Goal: Information Seeking & Learning: Check status

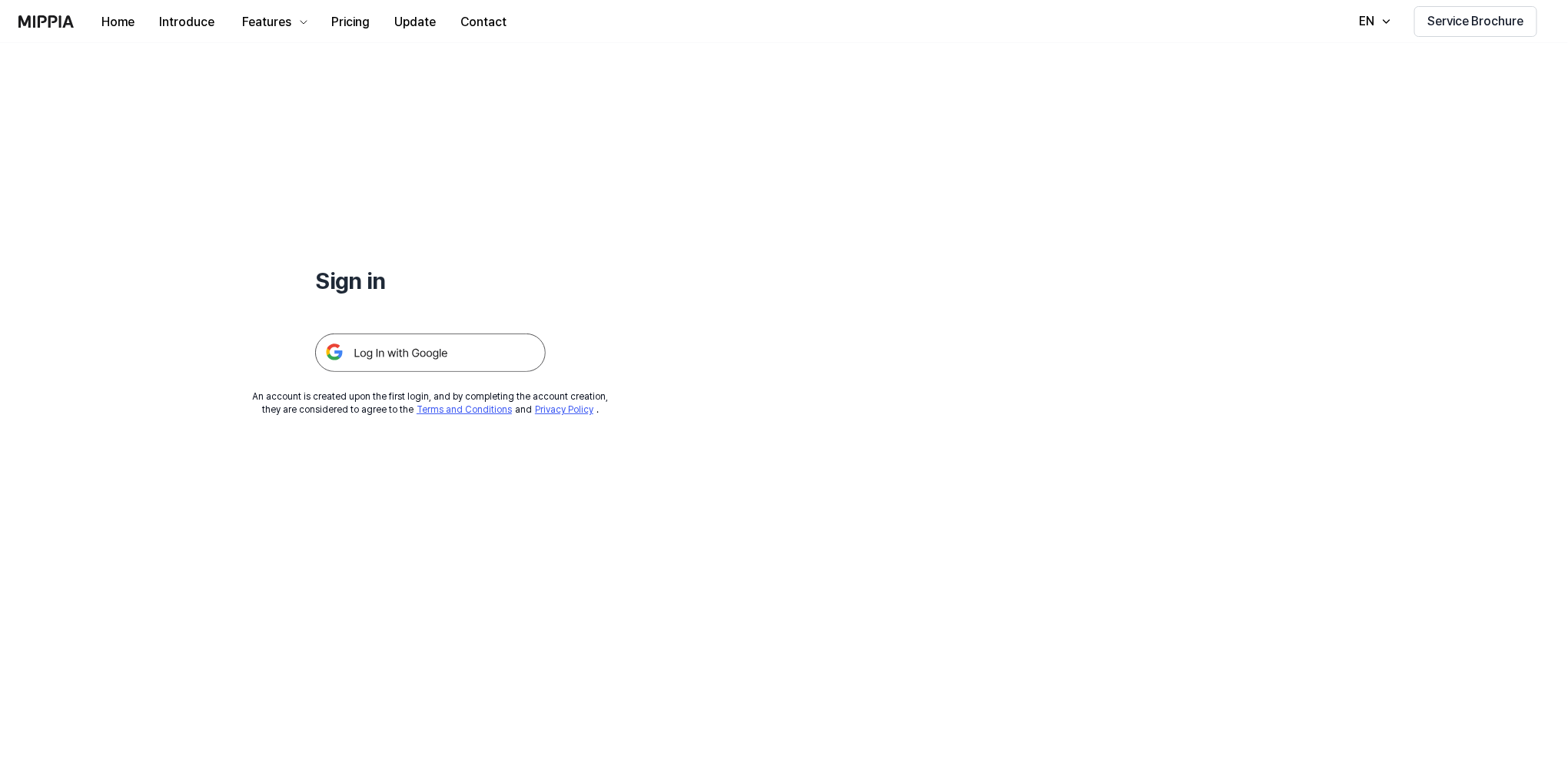
click at [435, 352] on img at bounding box center [430, 352] width 230 height 38
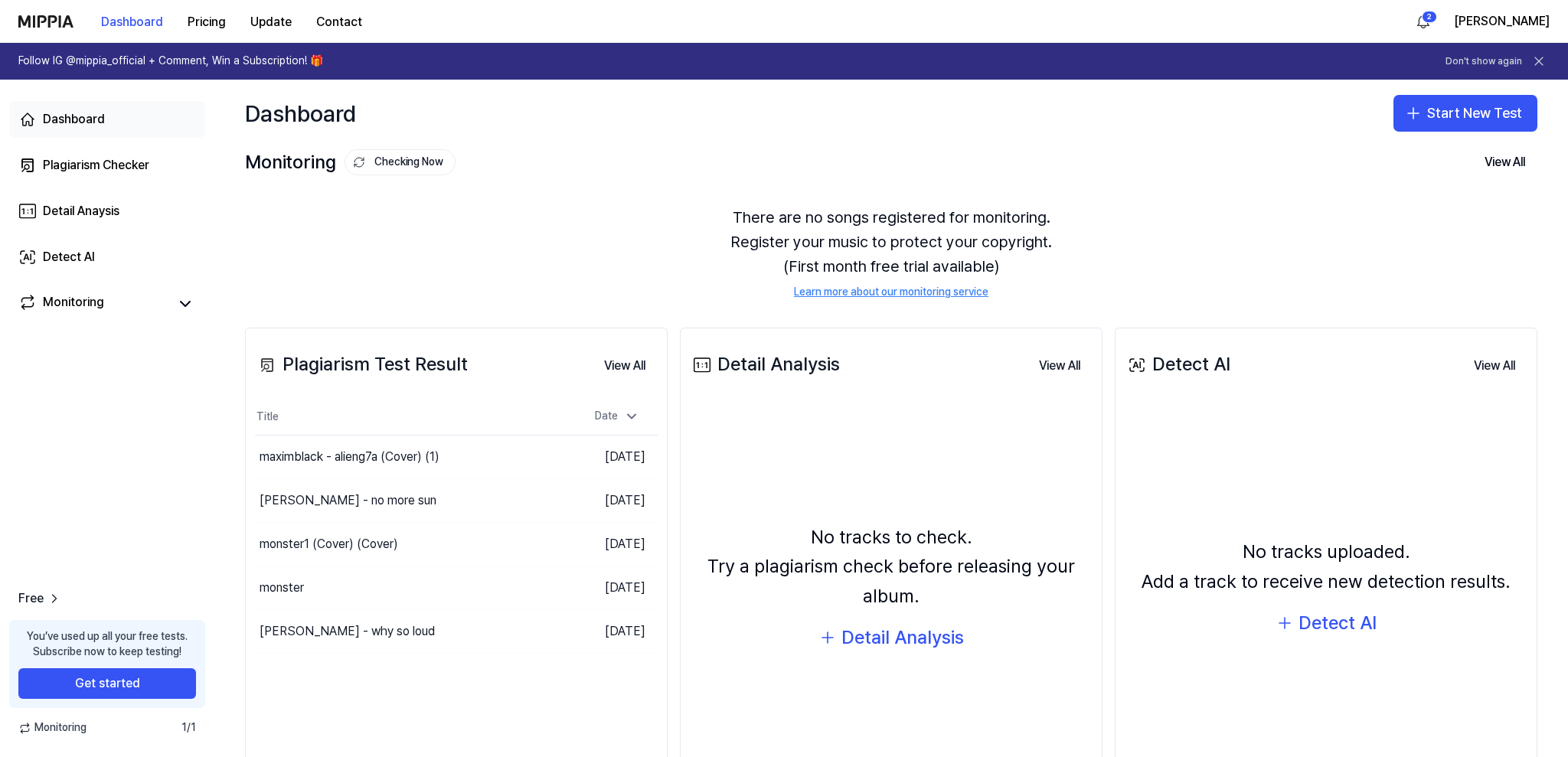
click at [110, 111] on link "Dashboard" at bounding box center [107, 120] width 196 height 37
click at [114, 119] on link "Dashboard" at bounding box center [107, 120] width 196 height 37
click at [439, 630] on div "maxim black - why so loud" at bounding box center [361, 631] width 213 height 43
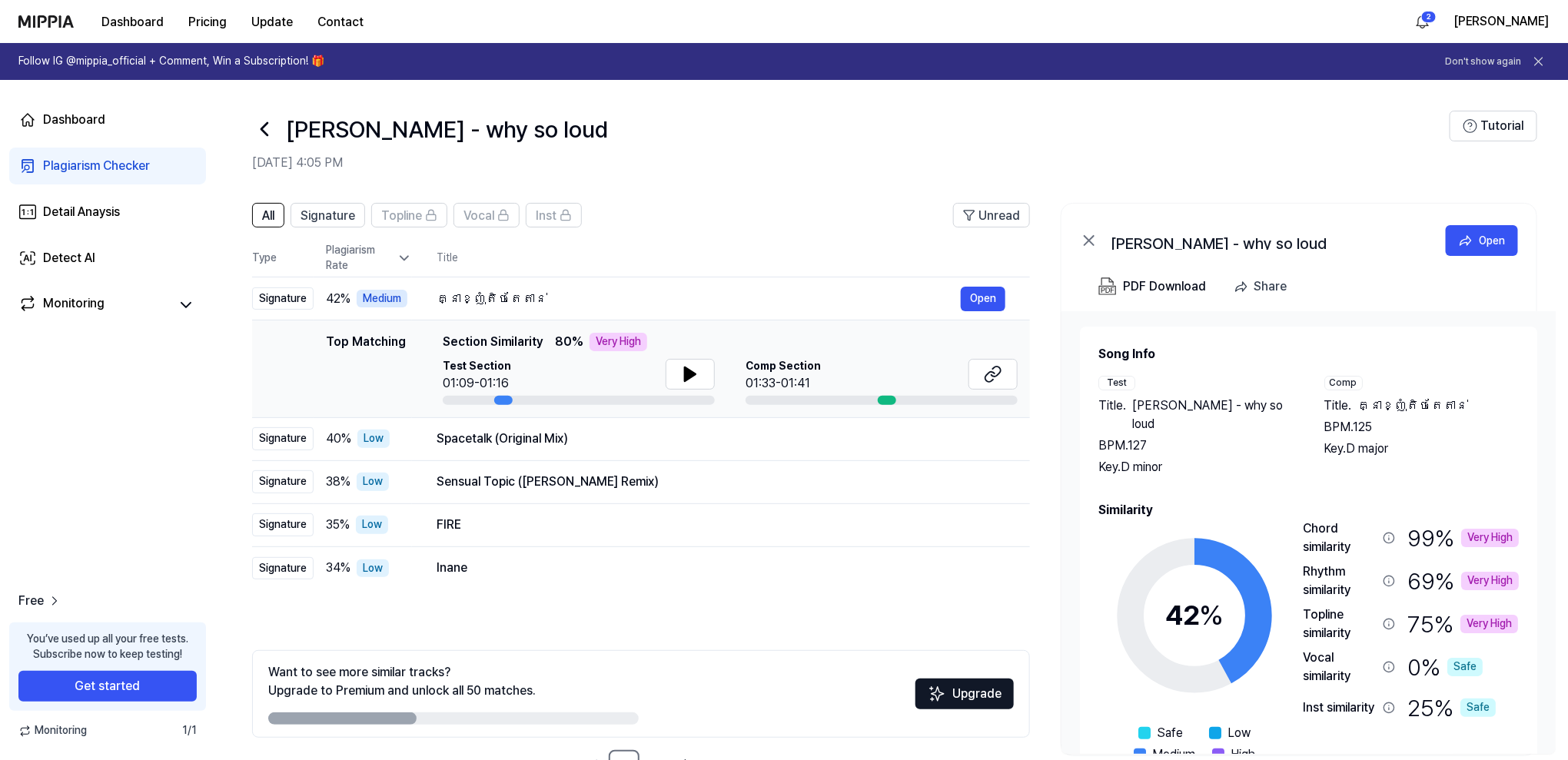
click at [1435, 502] on h2 "Similarity" at bounding box center [1309, 511] width 420 height 19
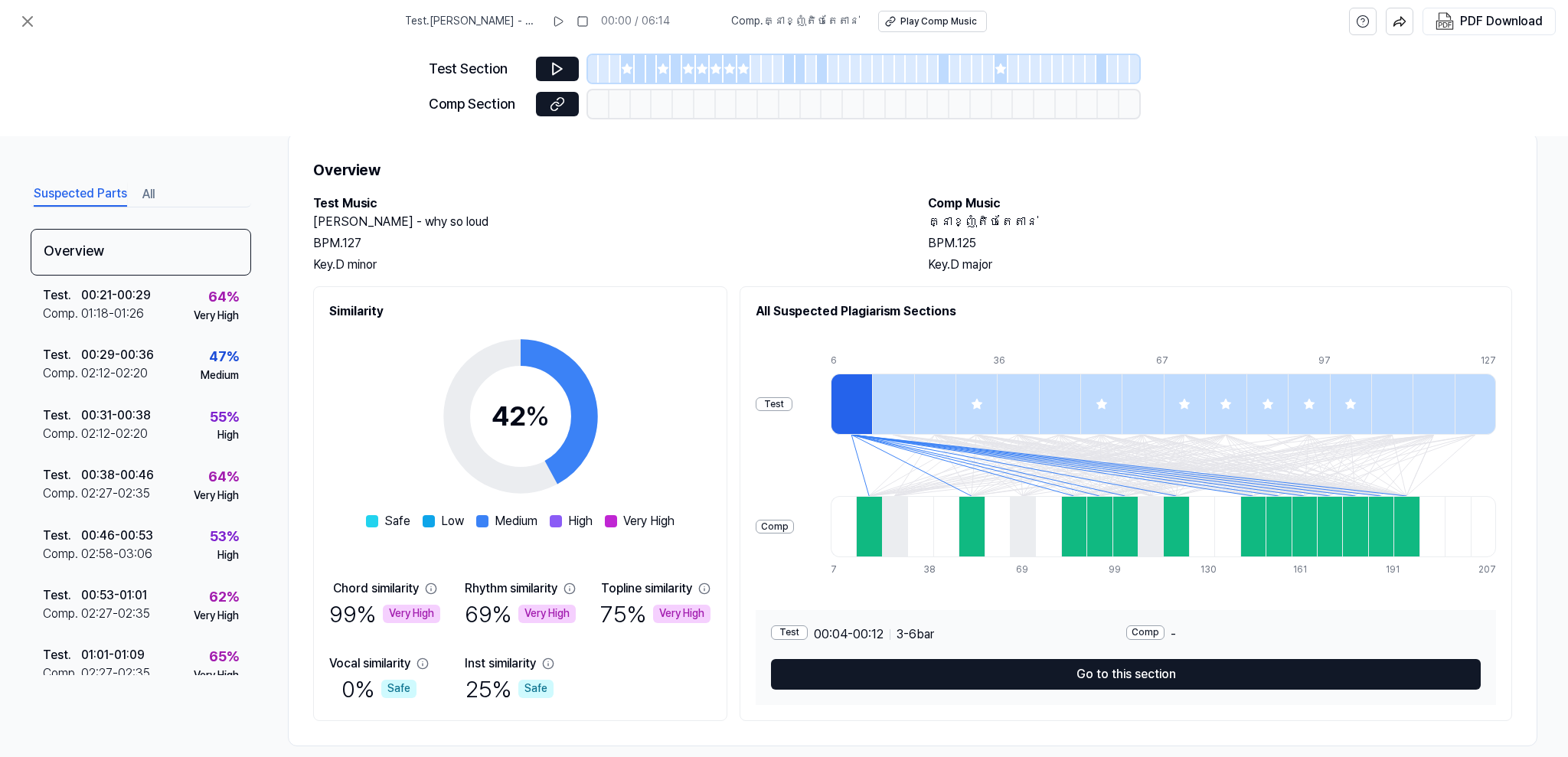
scroll to position [54, 0]
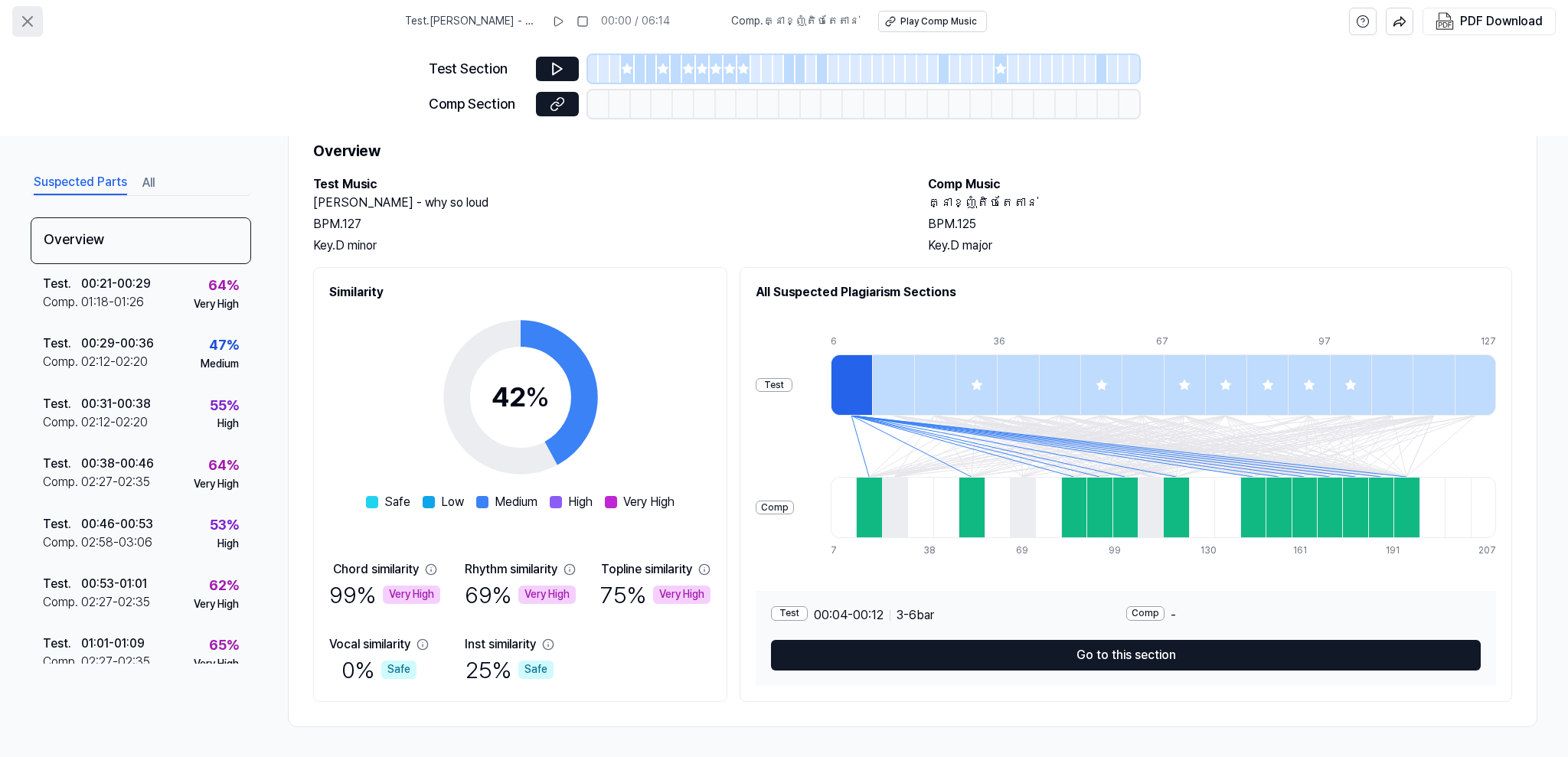
click at [28, 13] on icon at bounding box center [28, 22] width 19 height 19
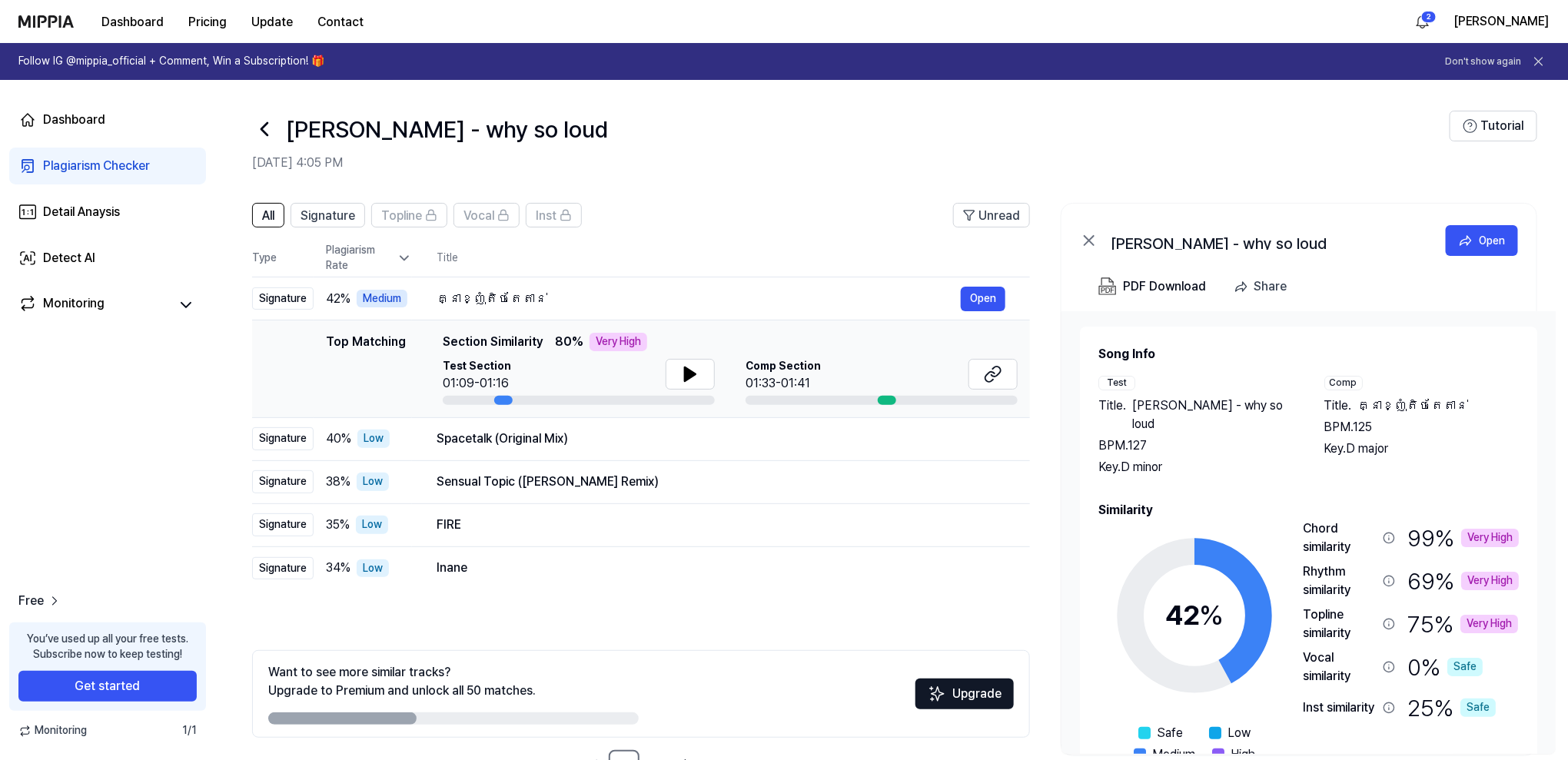
click at [267, 135] on icon at bounding box center [264, 129] width 6 height 13
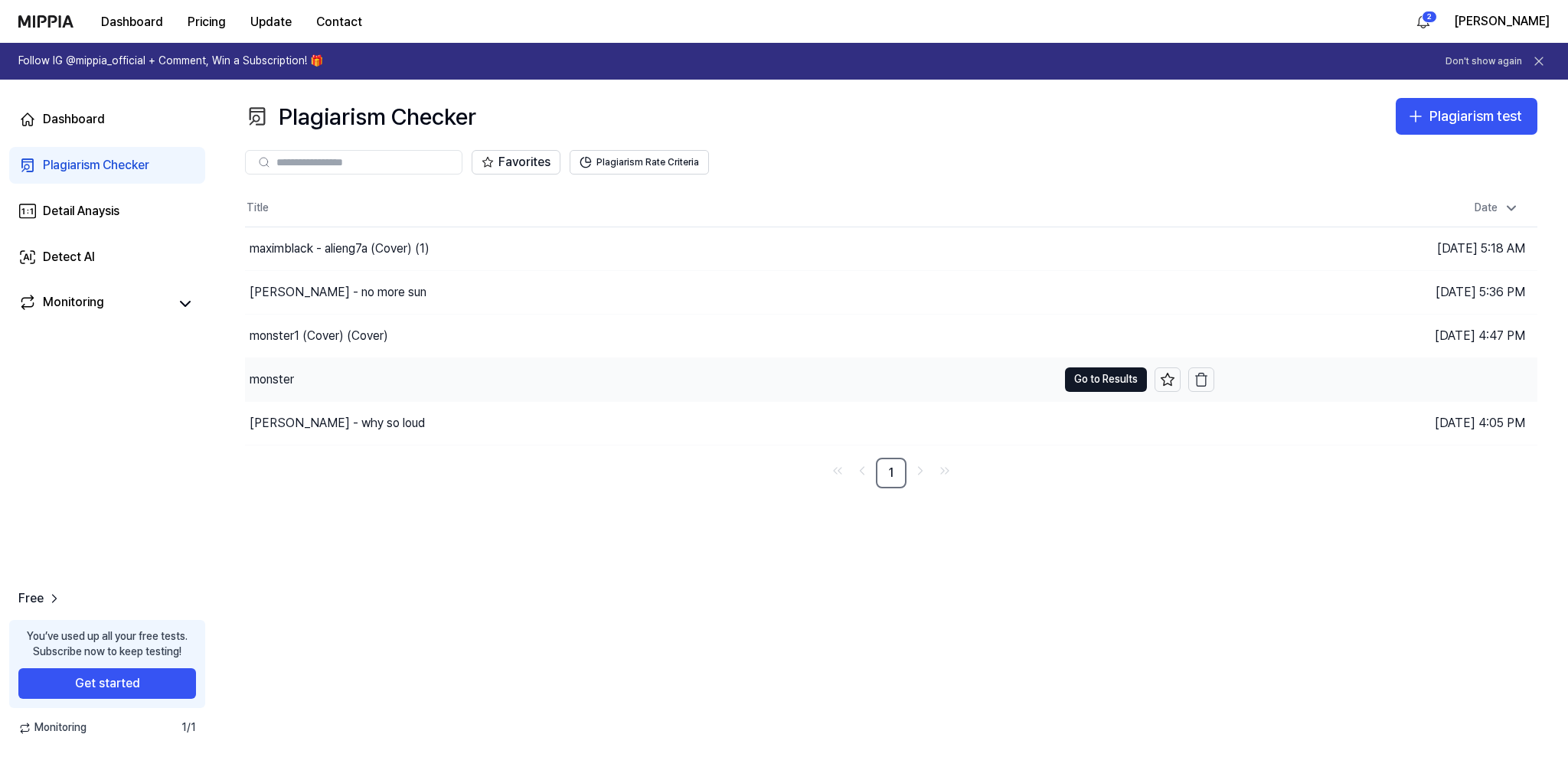
click at [481, 383] on div "monster" at bounding box center [650, 380] width 812 height 43
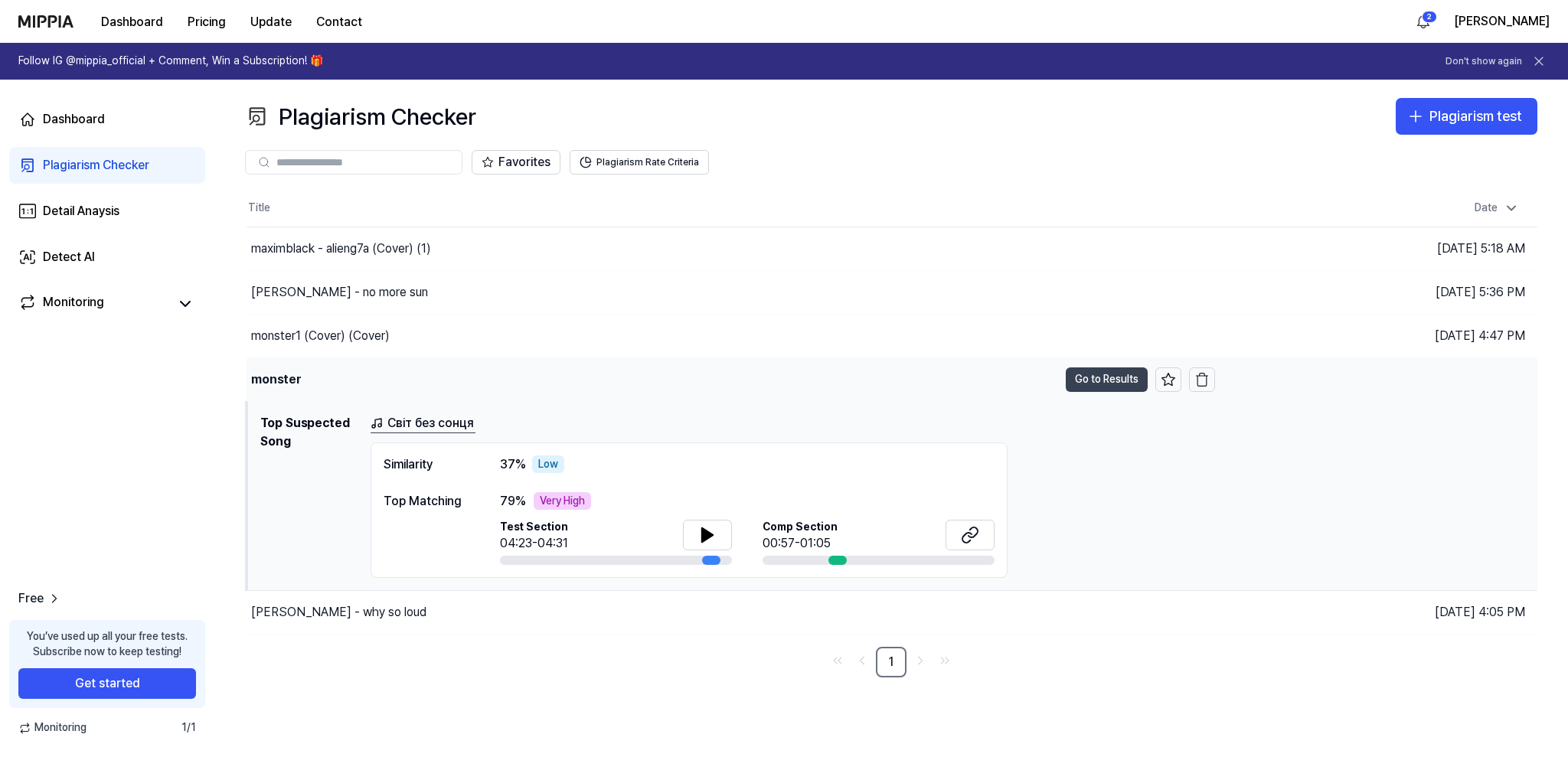
click at [1098, 378] on button "Go to Results" at bounding box center [1106, 380] width 82 height 24
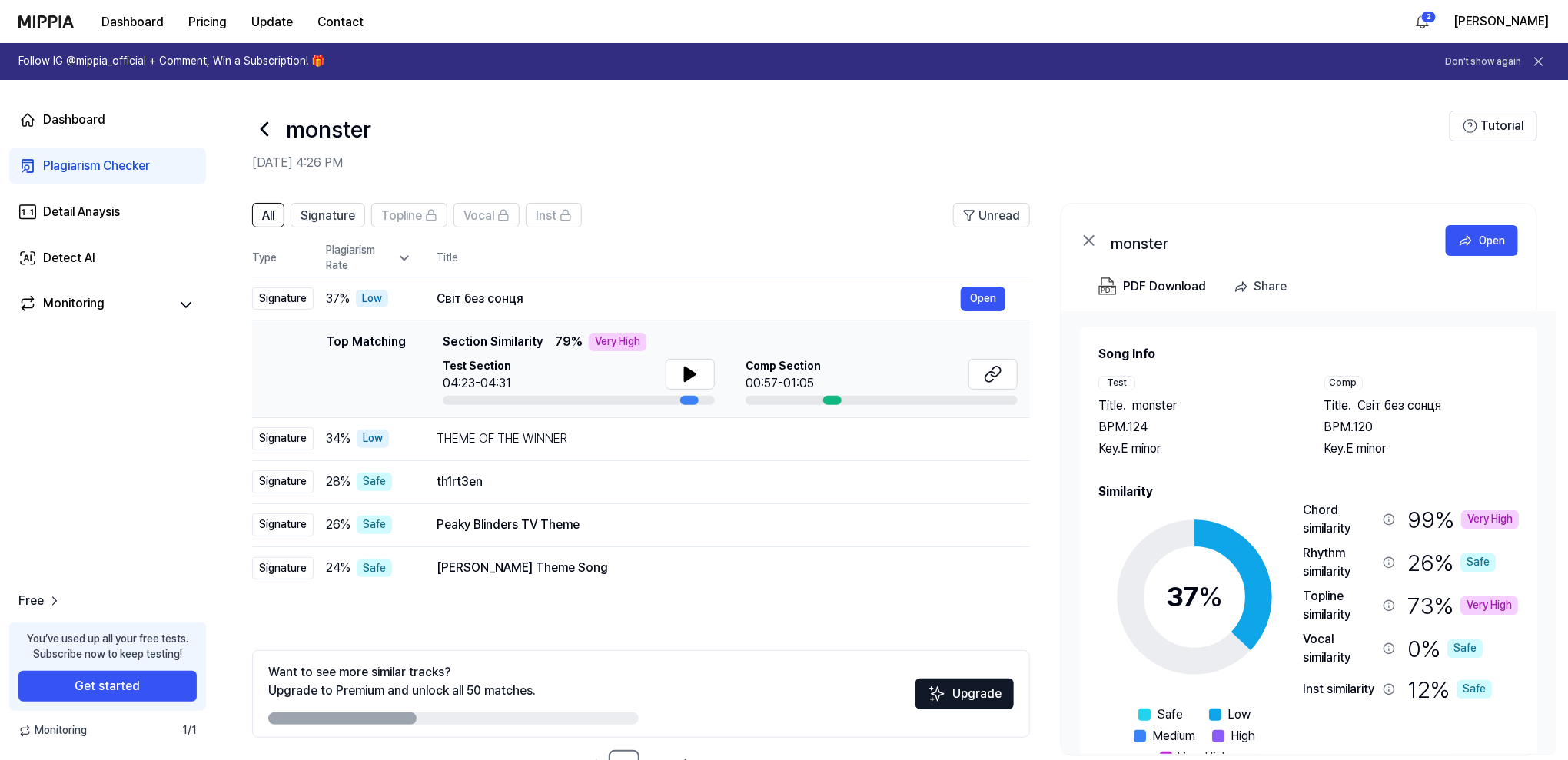
click at [1386, 537] on div "Chord similarity" at bounding box center [1349, 520] width 92 height 37
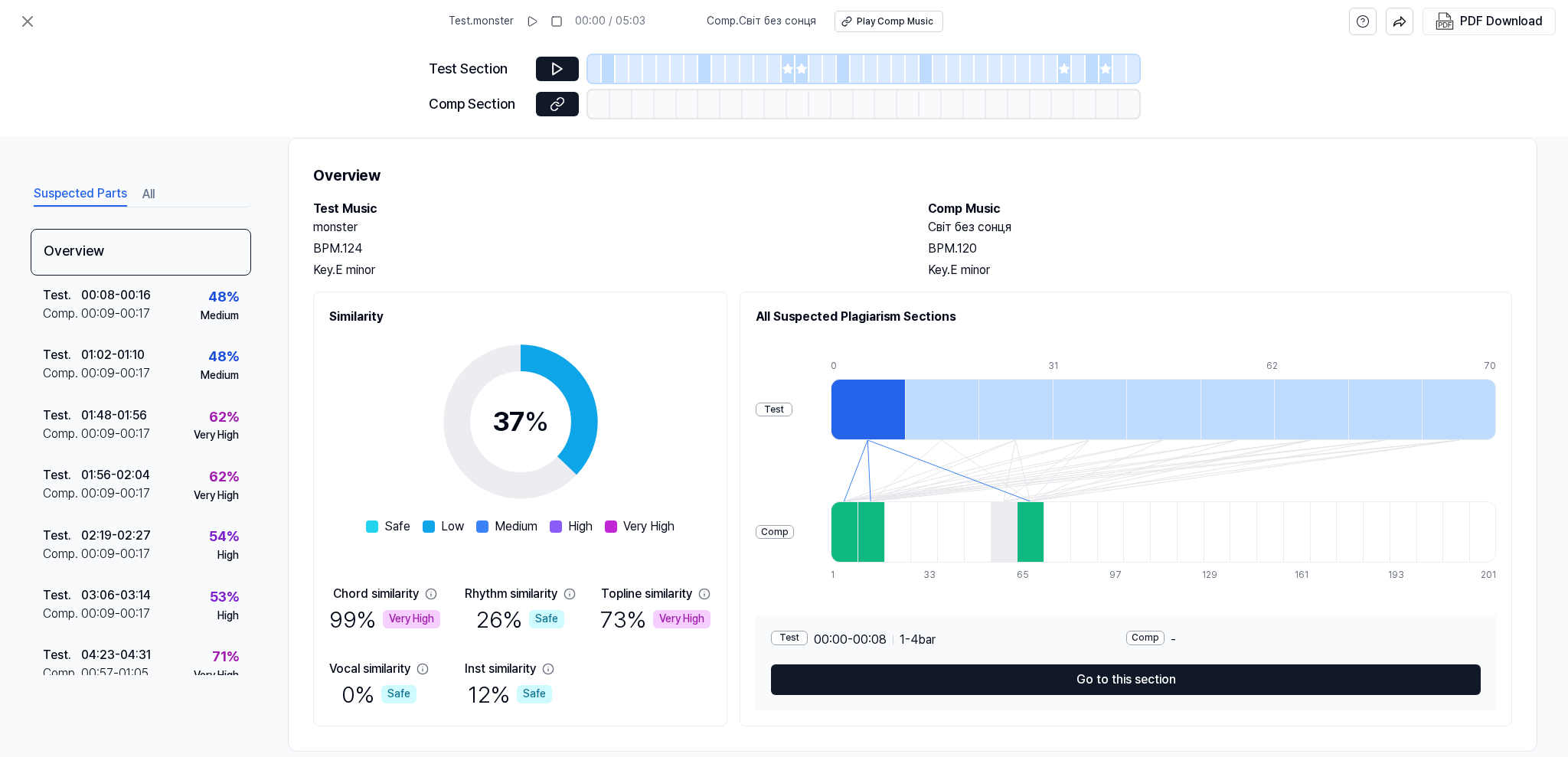
scroll to position [54, 0]
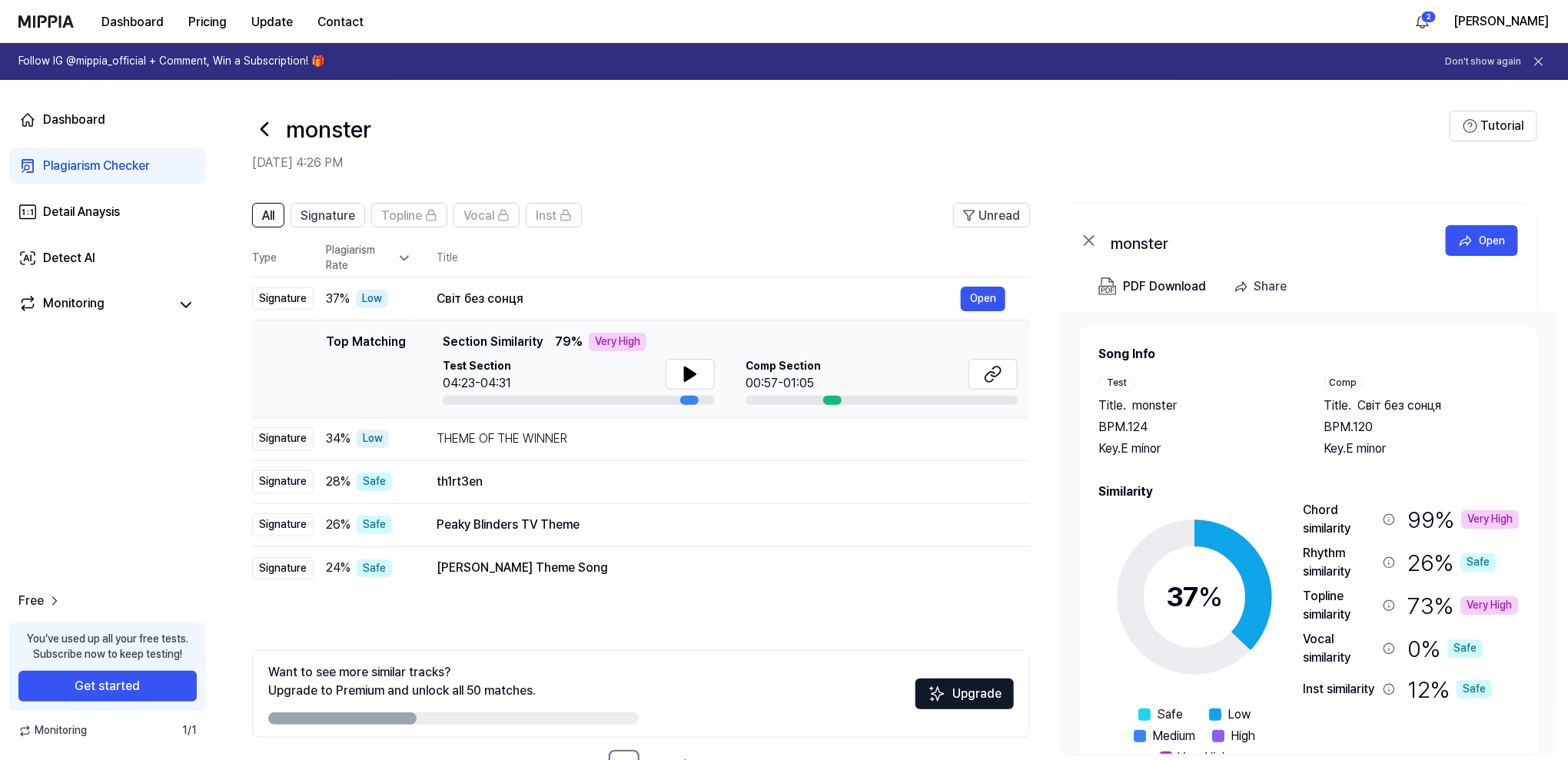
click at [264, 120] on icon at bounding box center [264, 129] width 25 height 25
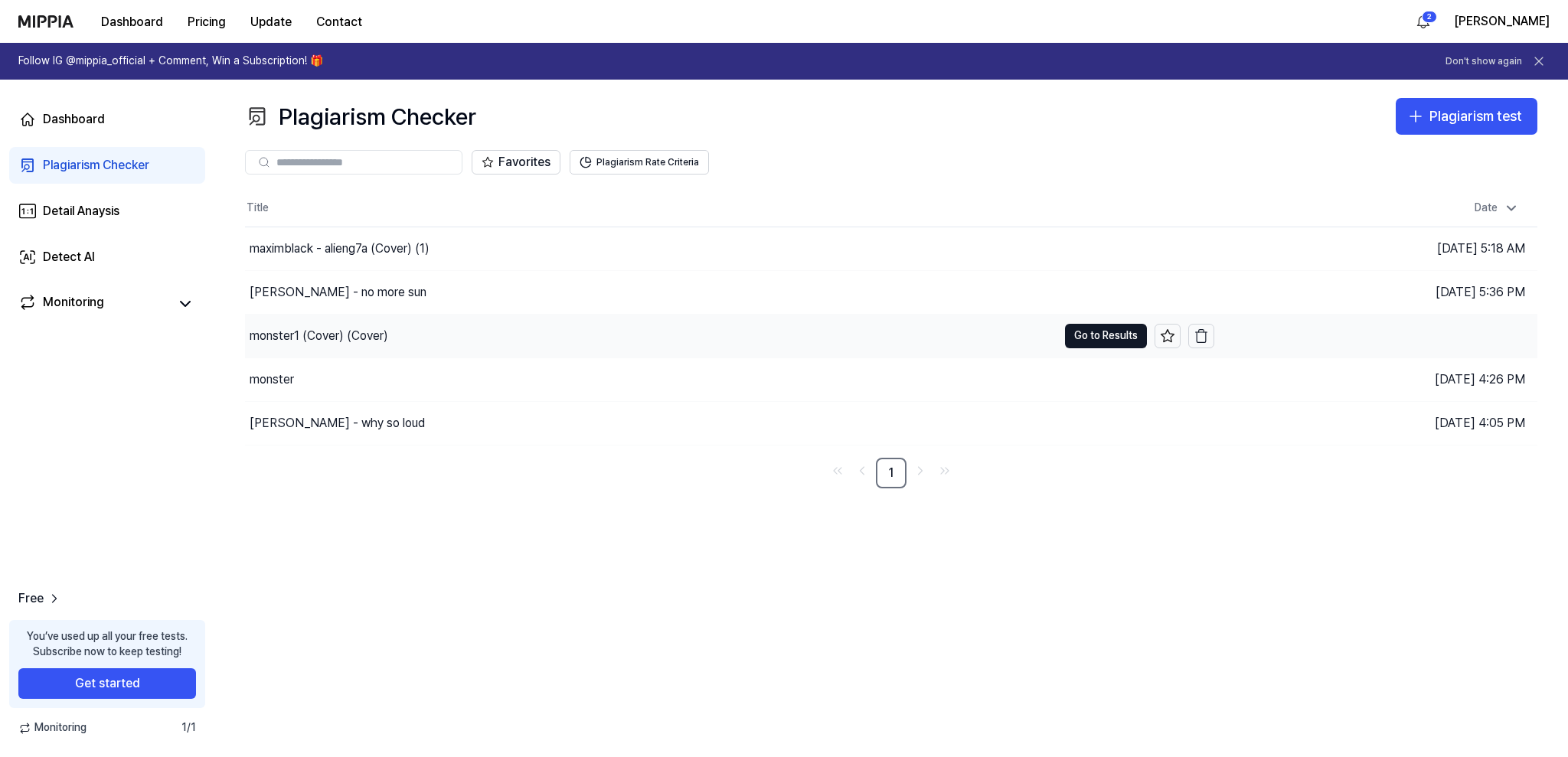
click at [526, 322] on div "monster1 (Cover) (Cover)" at bounding box center [650, 336] width 812 height 43
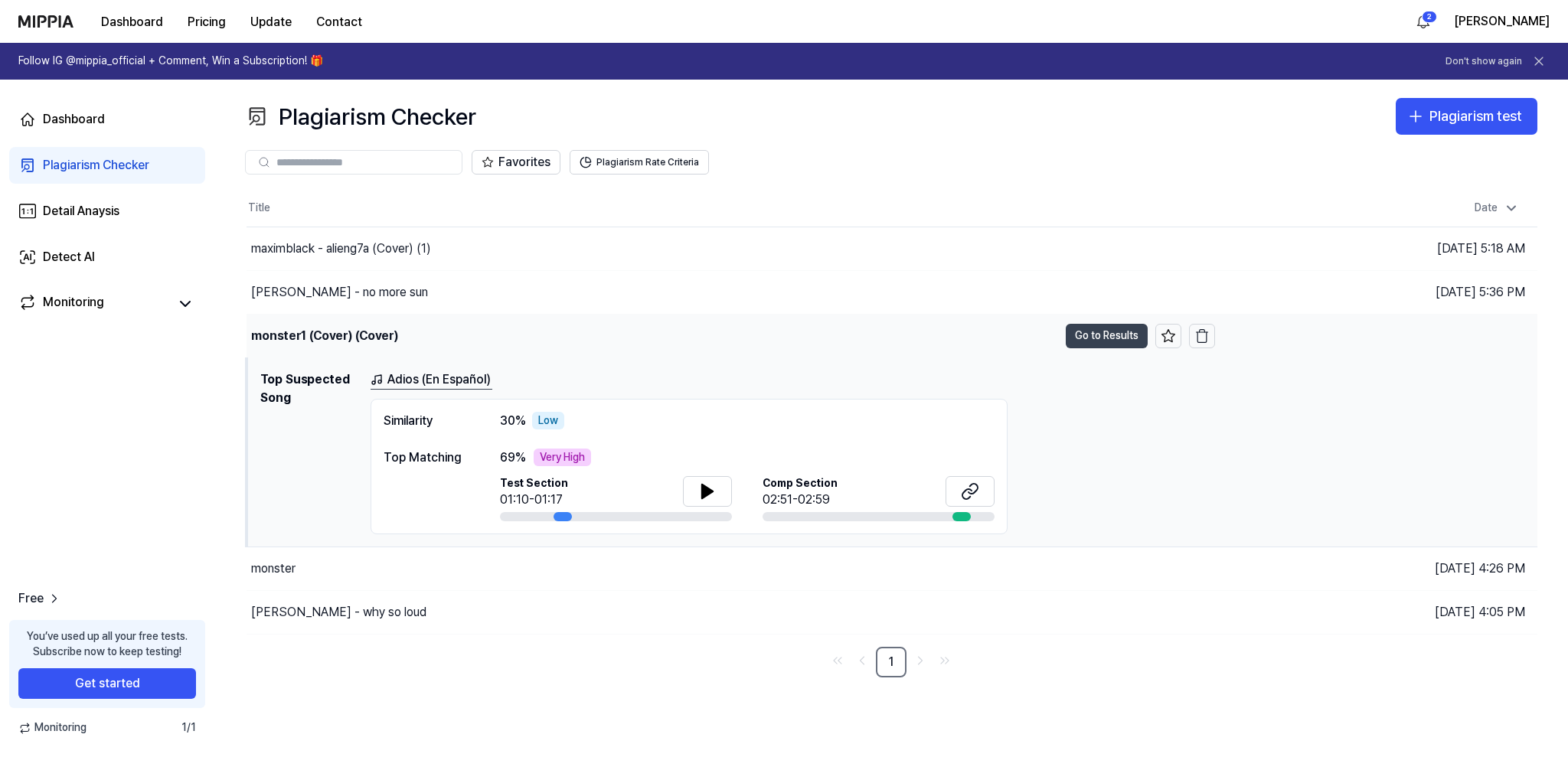
click at [1083, 332] on button "Go to Results" at bounding box center [1106, 336] width 82 height 24
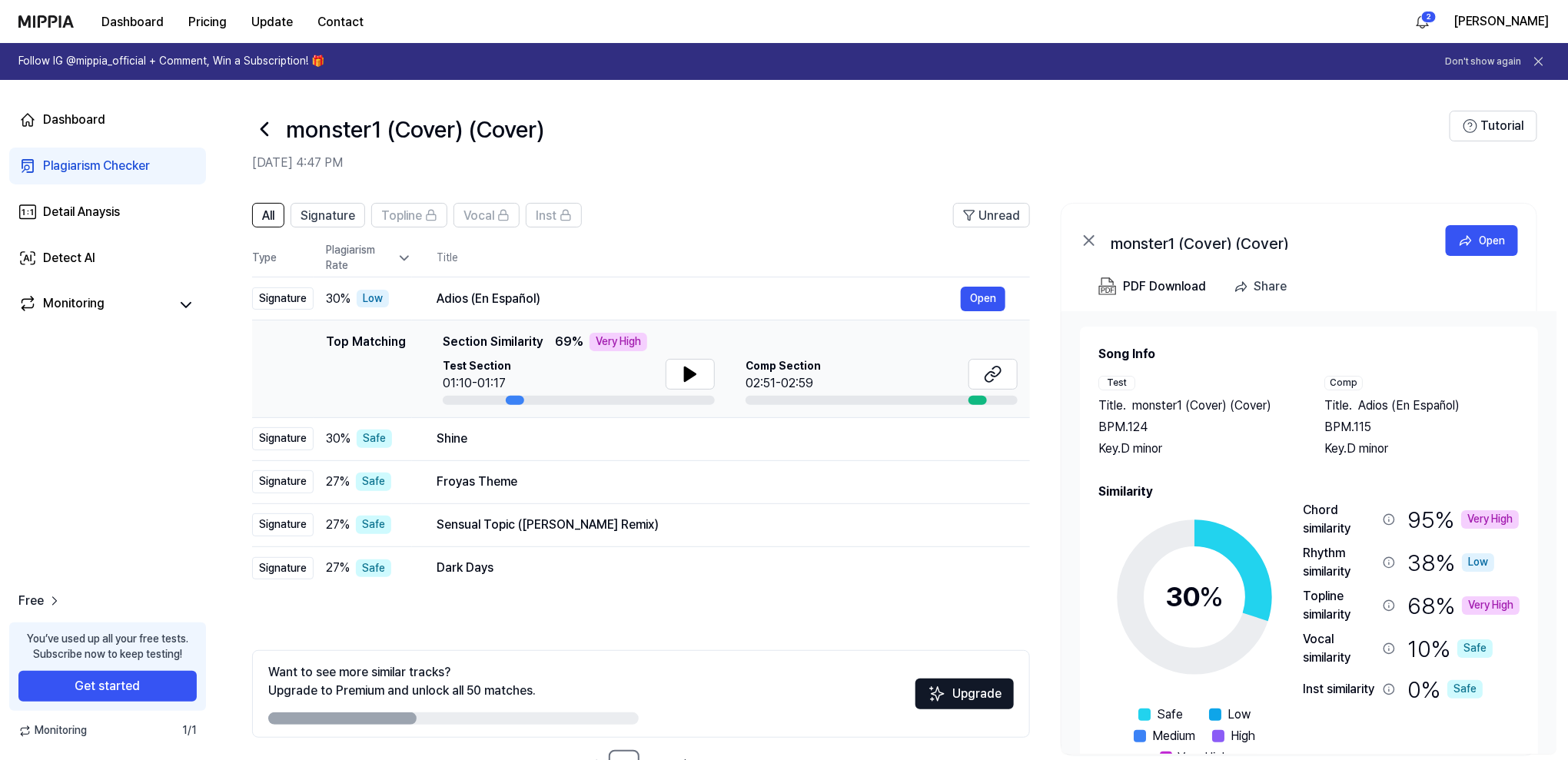
click at [1371, 530] on div "Chord similarity" at bounding box center [1339, 520] width 74 height 37
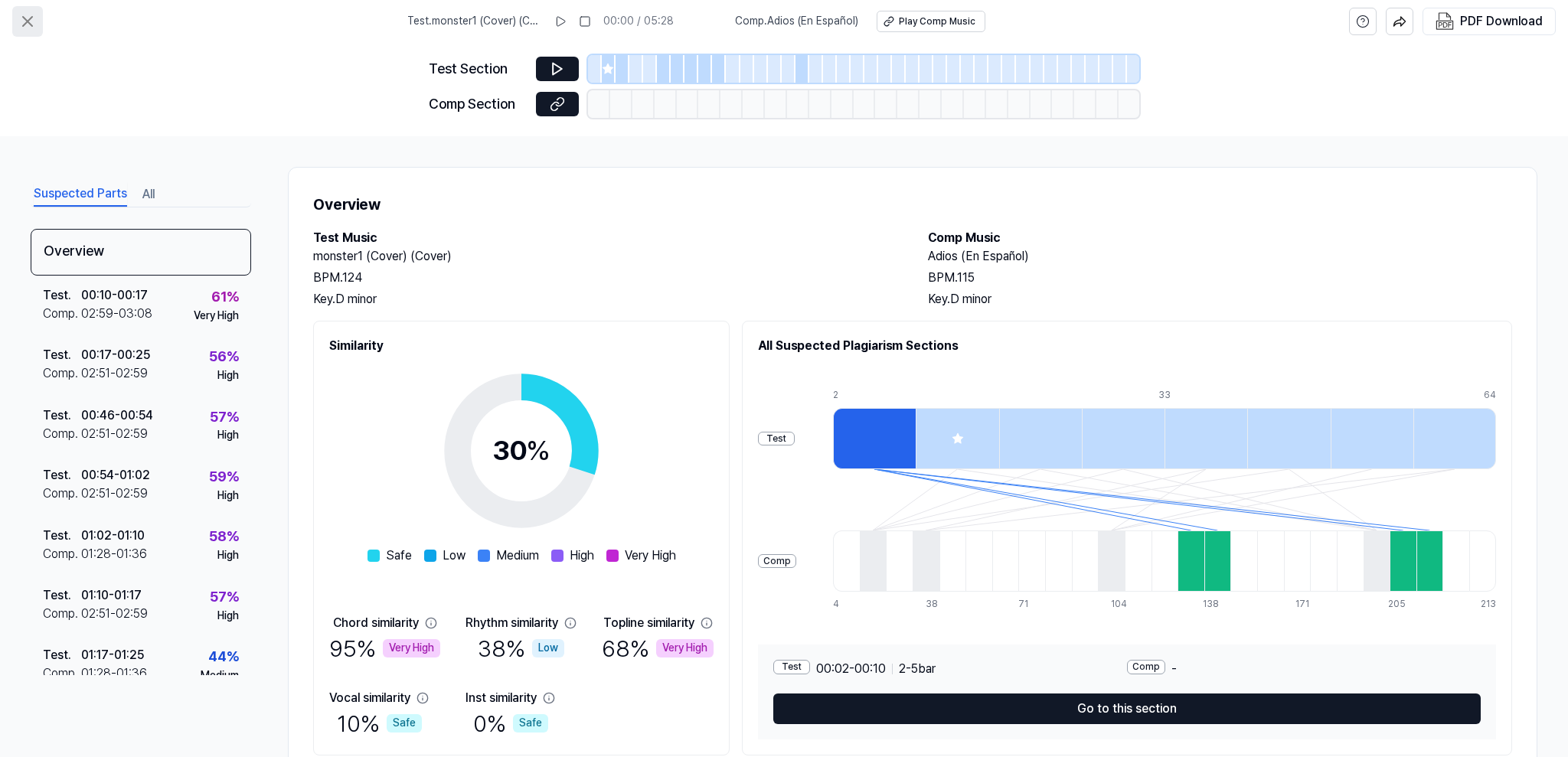
click at [16, 11] on button at bounding box center [28, 21] width 30 height 30
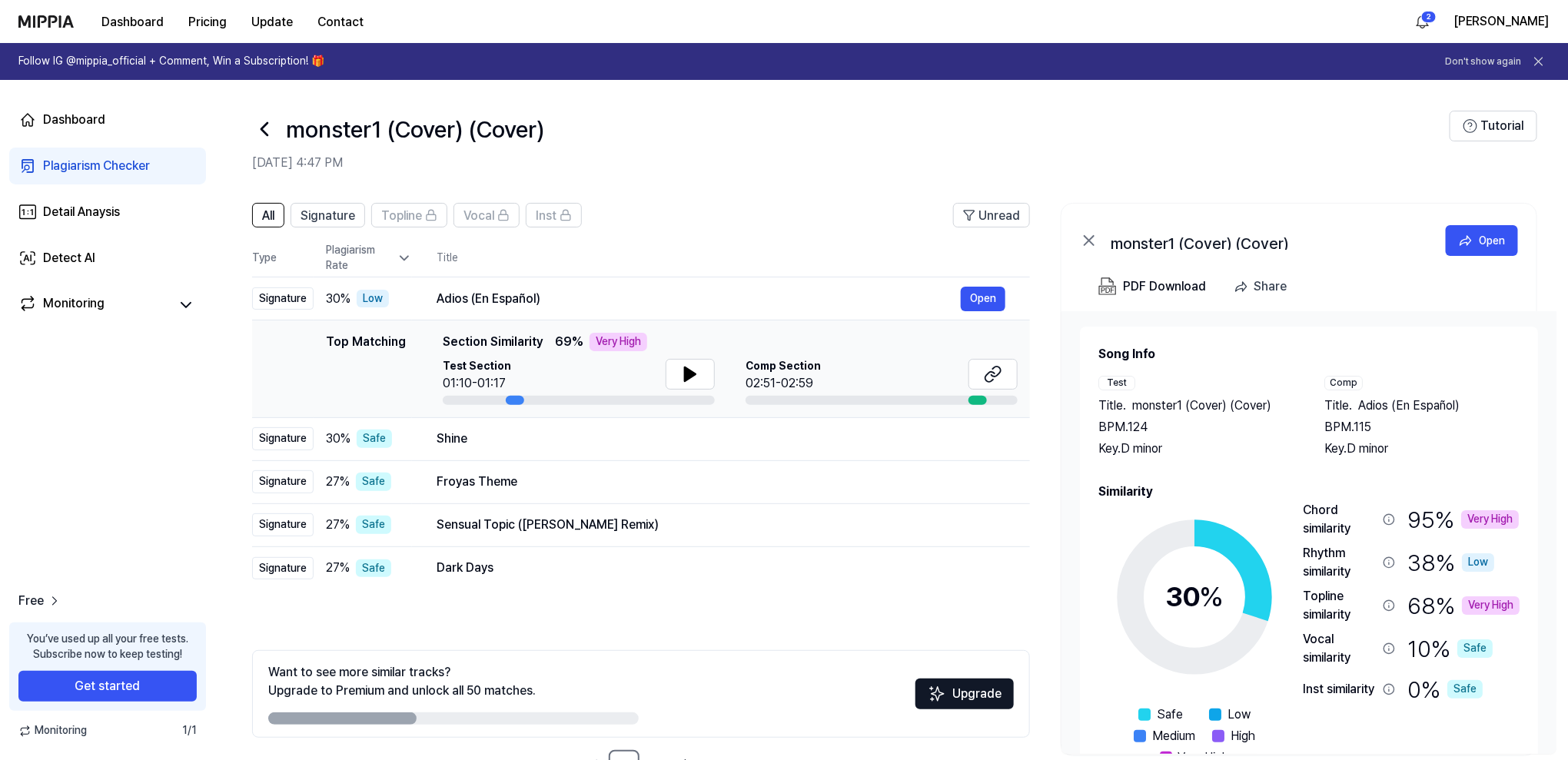
click at [274, 138] on div "monster1 (Cover) (Cover)" at bounding box center [851, 130] width 1198 height 37
click at [273, 126] on icon at bounding box center [264, 129] width 25 height 25
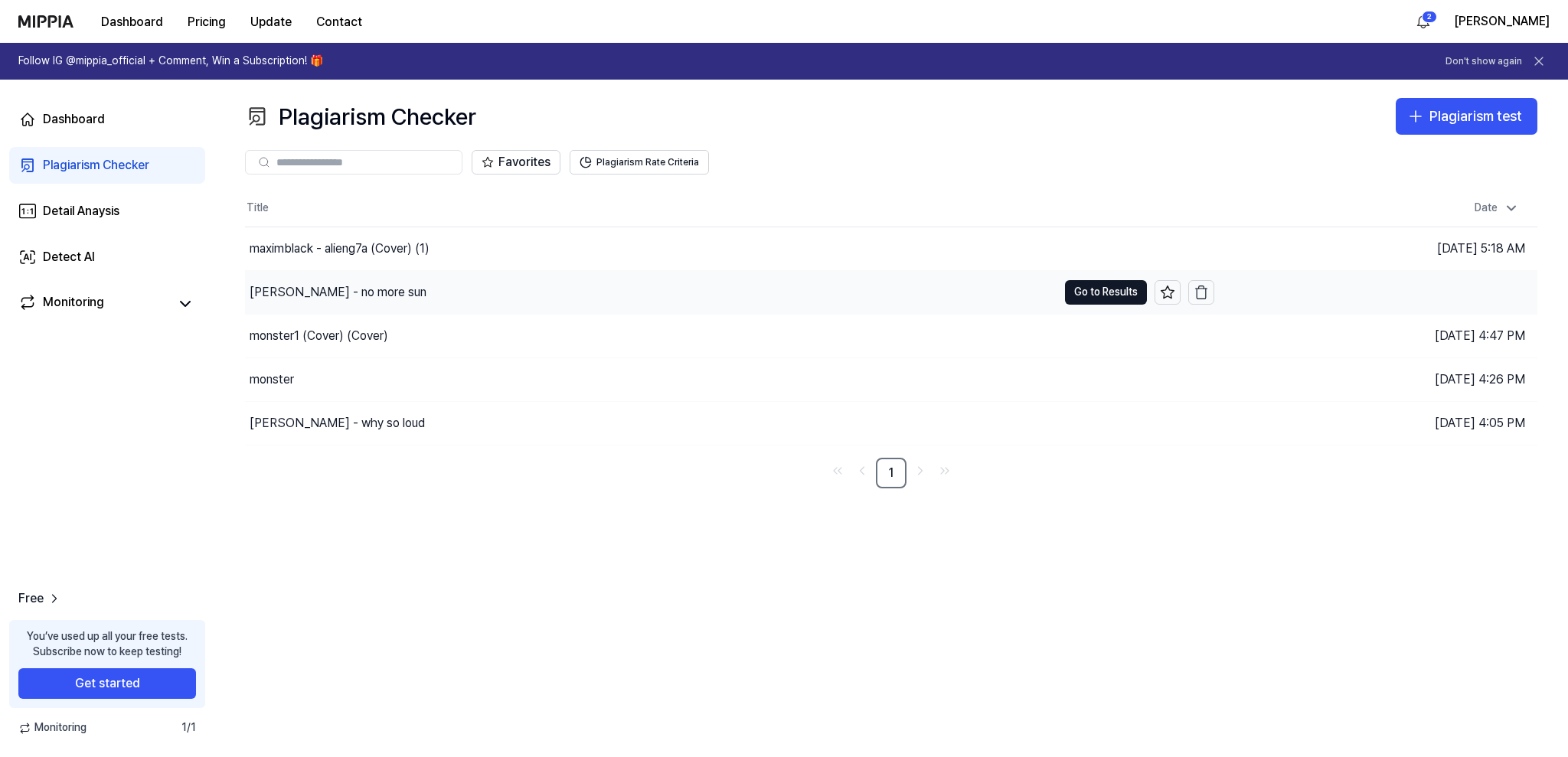
click at [533, 282] on div "maxim black - no more sun" at bounding box center [650, 292] width 812 height 43
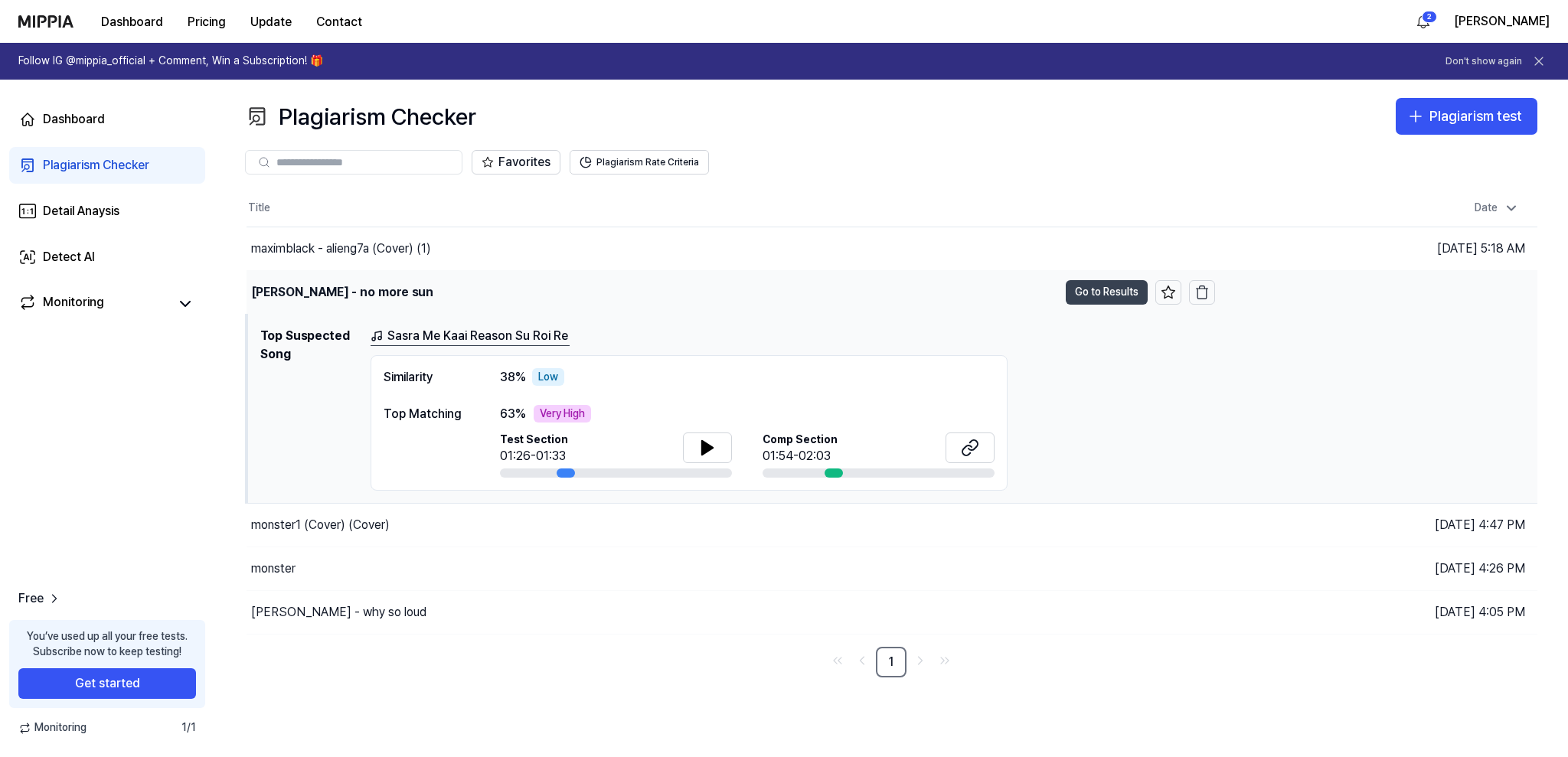
click at [1087, 293] on button "Go to Results" at bounding box center [1106, 292] width 82 height 24
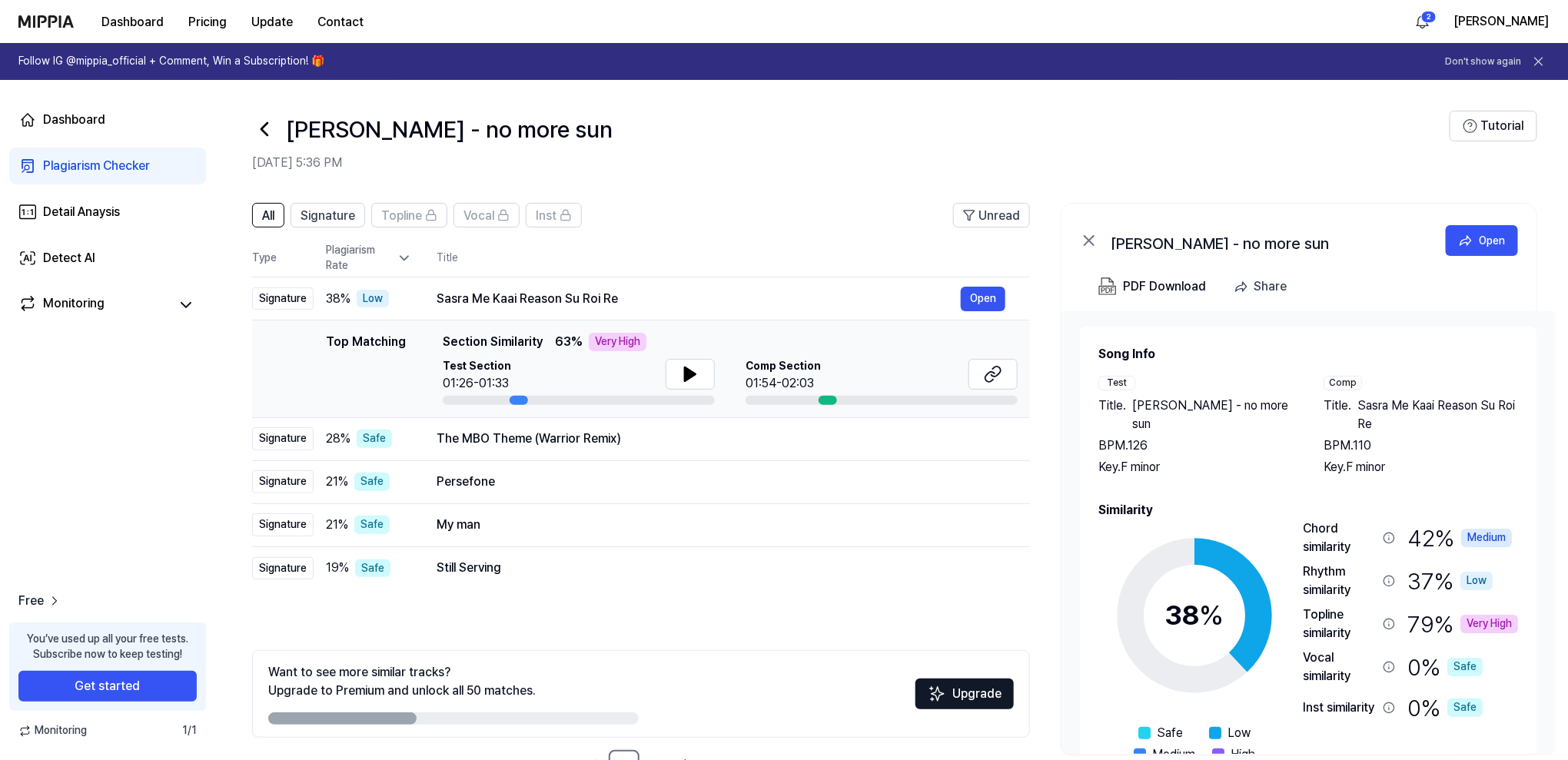
click at [1397, 554] on div "Chord similarity 42 % Medium" at bounding box center [1410, 538] width 215 height 37
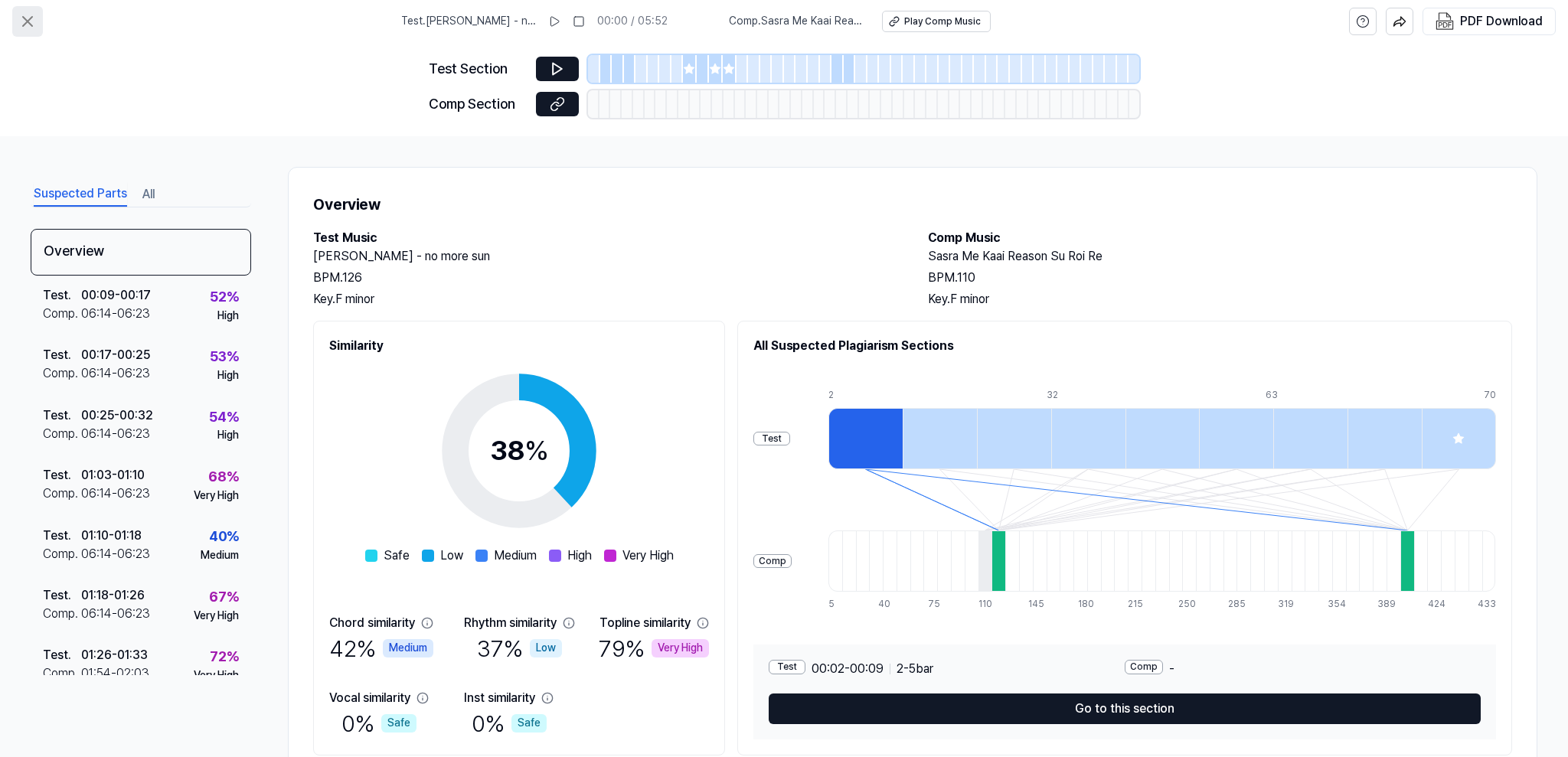
click at [29, 13] on icon at bounding box center [28, 22] width 19 height 19
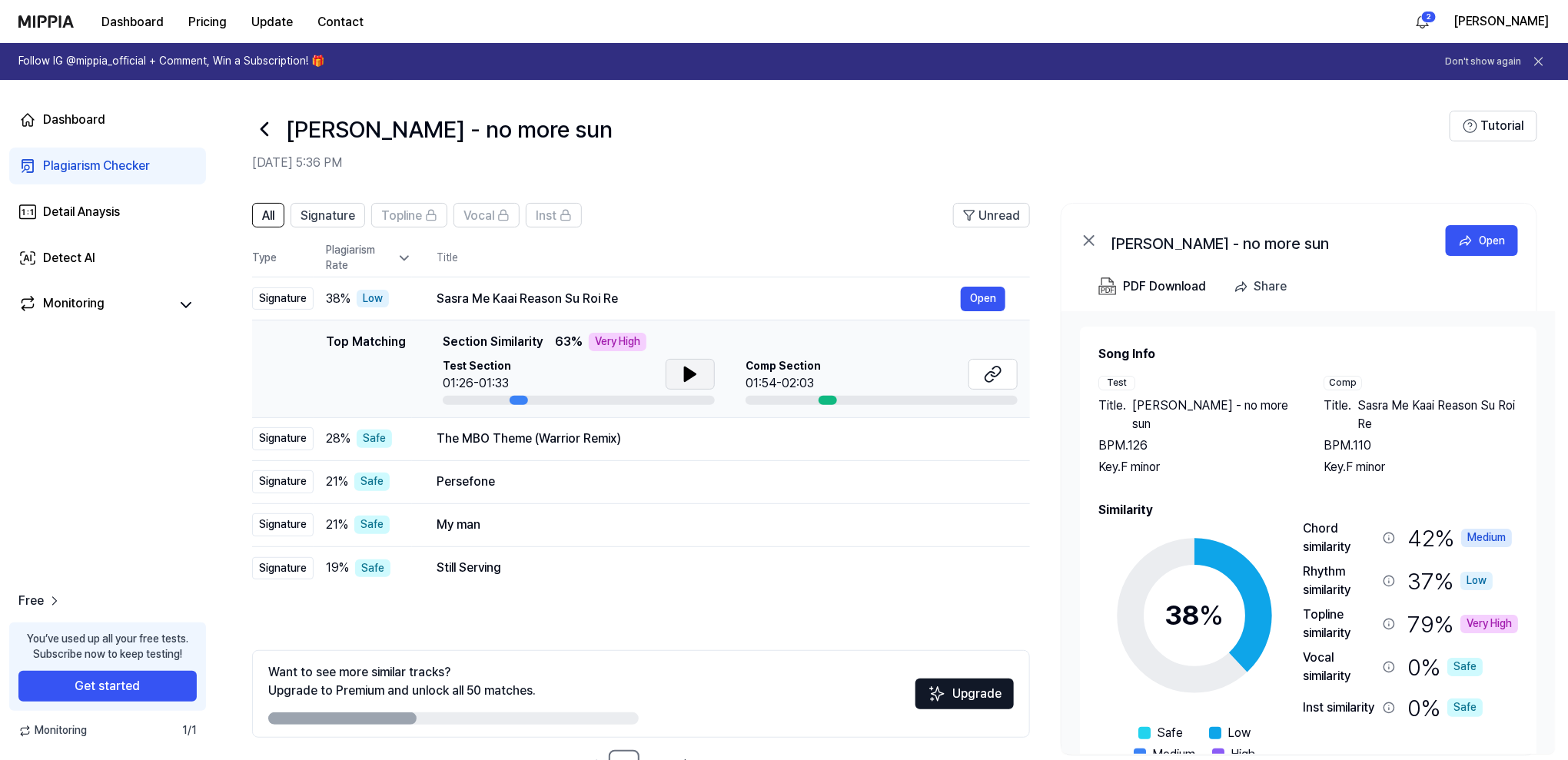
click at [701, 374] on button at bounding box center [690, 374] width 49 height 31
click at [685, 373] on icon at bounding box center [687, 374] width 3 height 13
click at [263, 124] on icon at bounding box center [264, 129] width 25 height 25
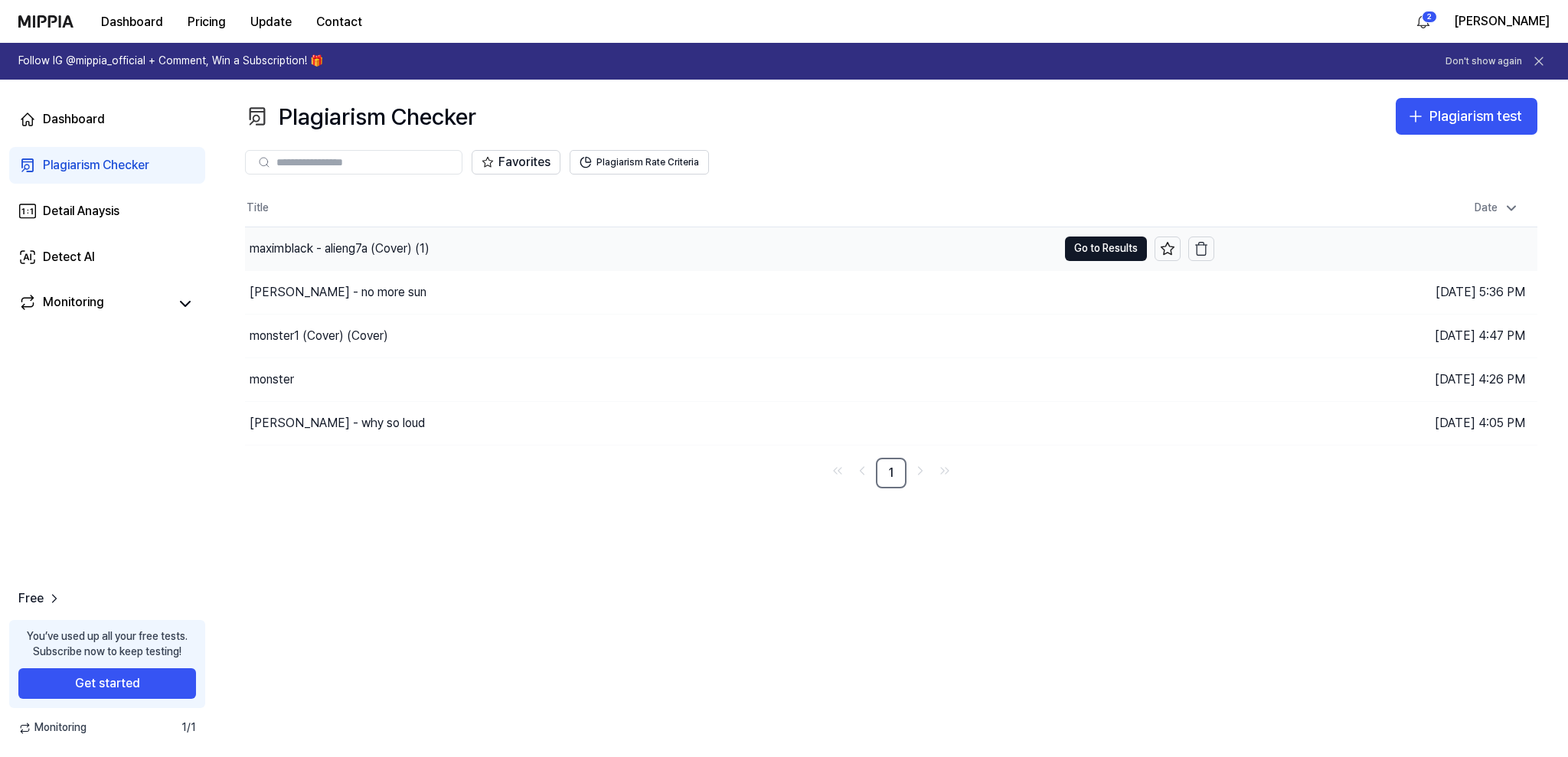
click at [577, 236] on div "maximblack - alieng7a (Cover) (1)" at bounding box center [650, 249] width 812 height 43
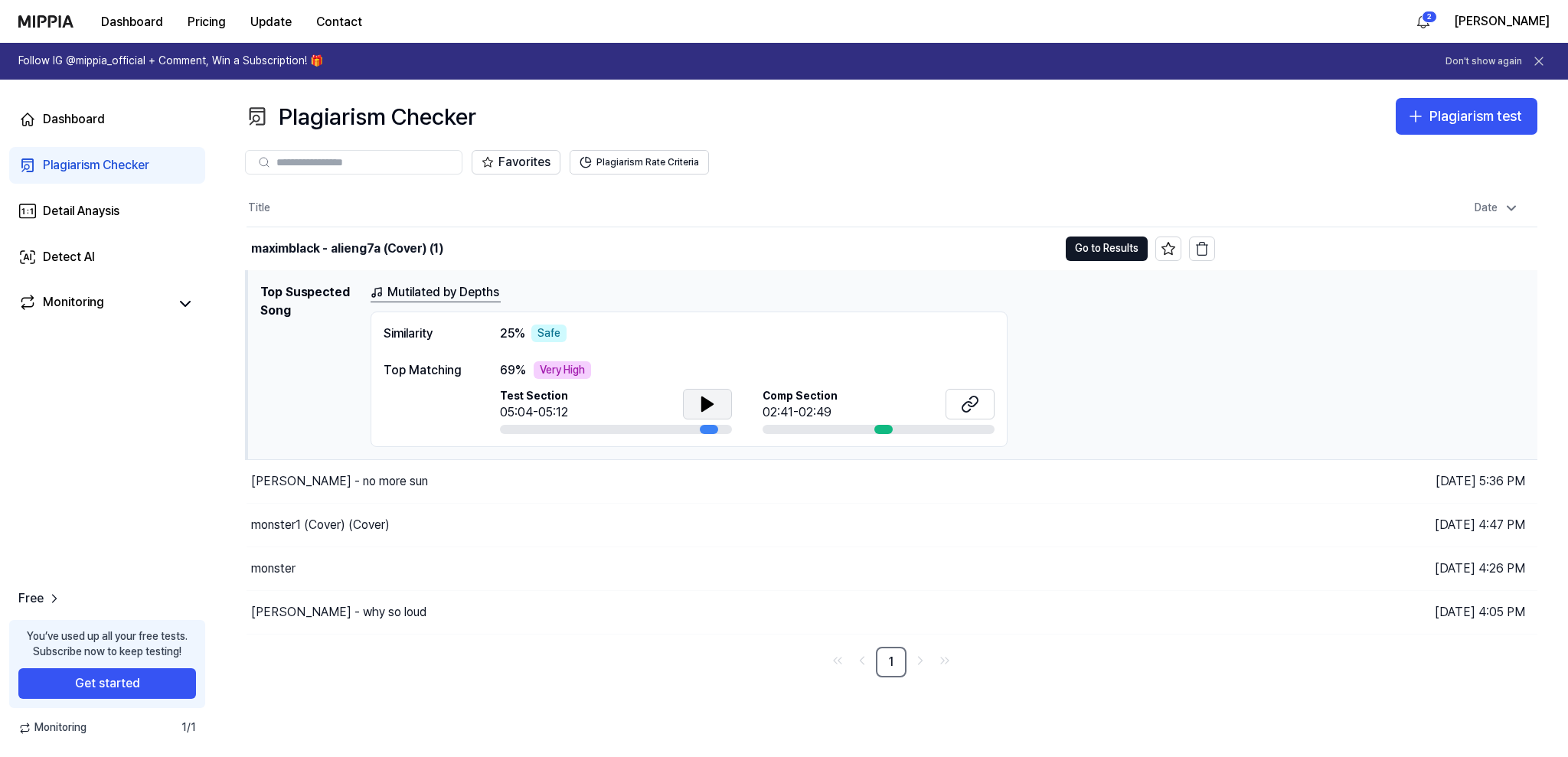
click at [714, 403] on icon at bounding box center [708, 404] width 19 height 19
click at [712, 403] on icon at bounding box center [708, 404] width 19 height 19
drag, startPoint x: 1103, startPoint y: 244, endPoint x: 1086, endPoint y: 271, distance: 31.9
click at [1102, 244] on button "Go to Results" at bounding box center [1106, 248] width 82 height 24
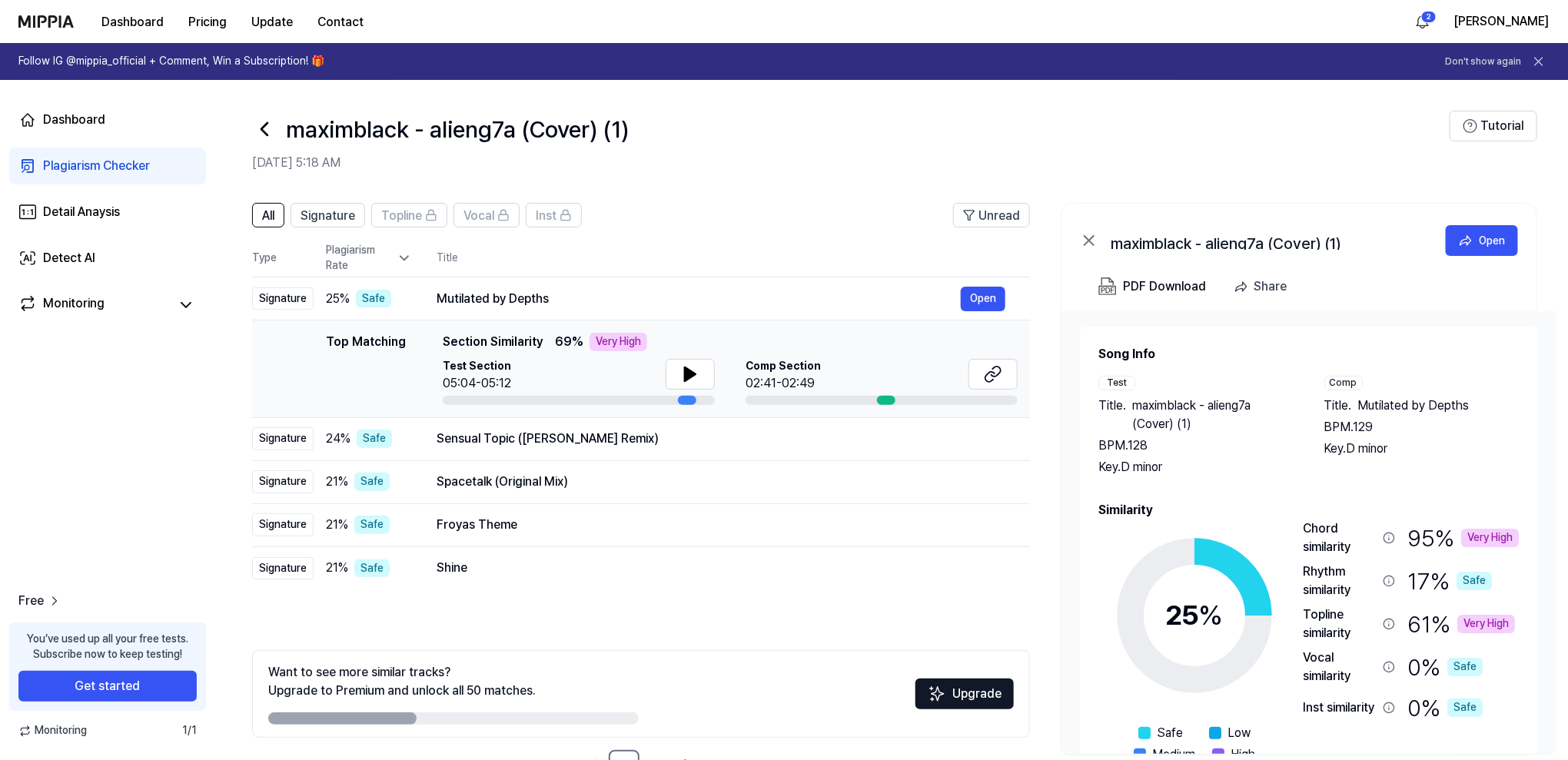
click at [1371, 557] on div "Chord similarity 95 % Very High Rhythm similarity 17 % Safe Topline similarity …" at bounding box center [1410, 649] width 216 height 260
